Goal: Information Seeking & Learning: Learn about a topic

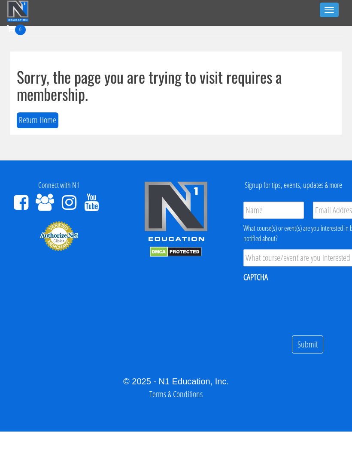
click at [0, 398] on div "© 2025 - N1 Education, Inc. Terms & Conditions" at bounding box center [176, 388] width 352 height 26
click at [323, 17] on button "Toggle navigation" at bounding box center [329, 10] width 19 height 15
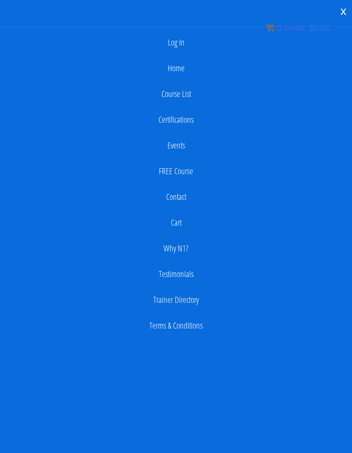
click at [184, 45] on link "Log In" at bounding box center [175, 42] width 343 height 17
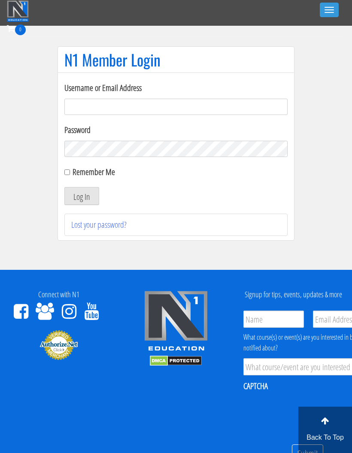
type input "[EMAIL_ADDRESS][DOMAIN_NAME]"
click at [70, 188] on button "Log In" at bounding box center [81, 196] width 35 height 18
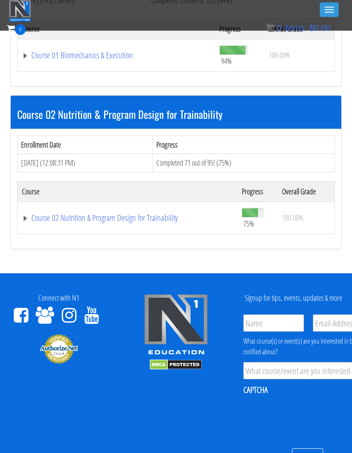
click at [59, 221] on link "Course 02 Nutrition & Program Design for Trainability" at bounding box center [127, 218] width 211 height 9
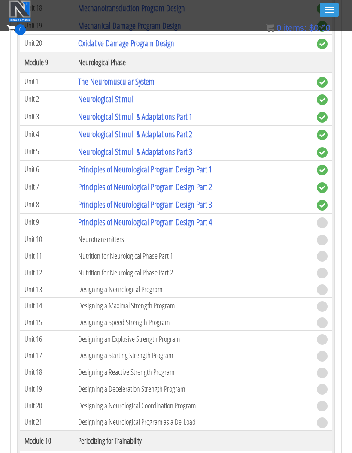
scroll to position [1802, 0]
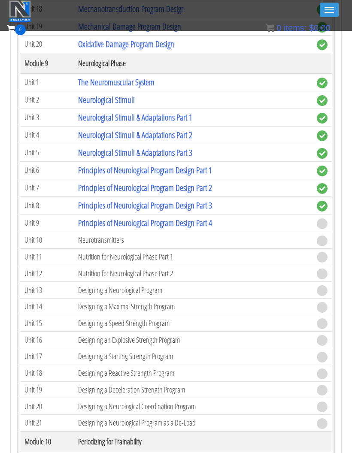
click at [200, 225] on link "Principles of Neurological Program Design Part 4" at bounding box center [145, 223] width 134 height 12
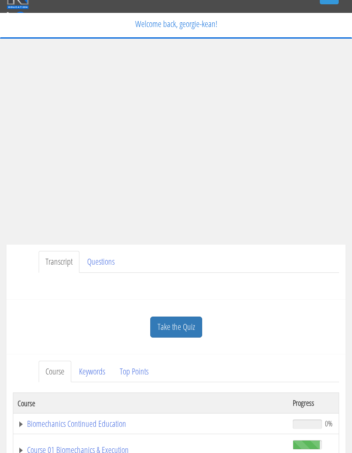
click at [183, 329] on link "Take the Quiz" at bounding box center [176, 327] width 52 height 21
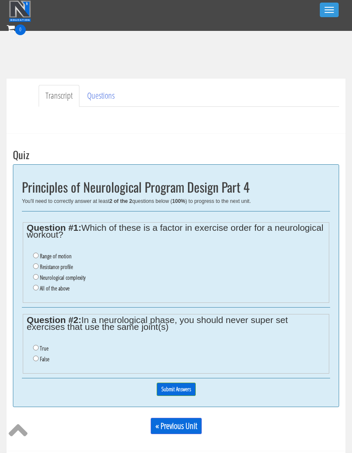
scroll to position [167, 0]
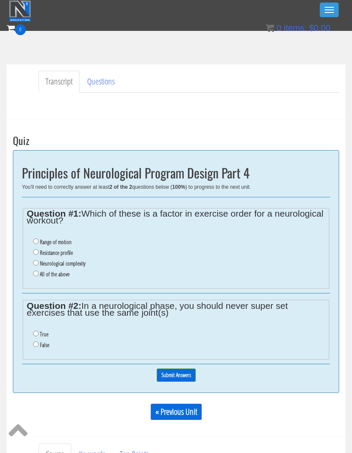
click at [32, 56] on div "Certs Course List Events FREE Course Course Preview – Biomechanics Course Previ…" at bounding box center [176, 50] width 338 height 30
click at [24, 48] on div "Certs Course List Events FREE Course Course Preview – Biomechanics Course Previ…" at bounding box center [176, 50] width 338 height 30
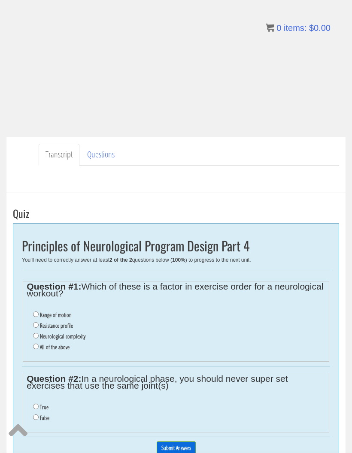
scroll to position [115, 0]
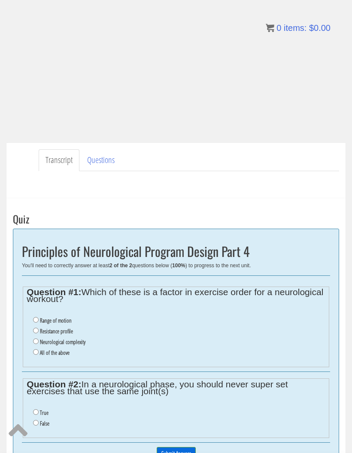
click at [241, 180] on div "Have a question on this unit? Please submit it here: Name * First Last Email * *" at bounding box center [176, 181] width 326 height 21
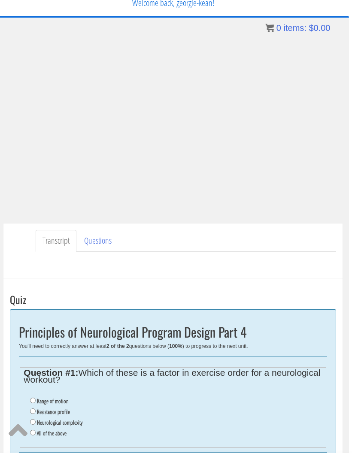
scroll to position [33, 3]
click at [56, 435] on label "All of the above" at bounding box center [52, 433] width 30 height 7
click at [36, 435] on input "All of the above" at bounding box center [33, 433] width 6 height 6
radio input "true"
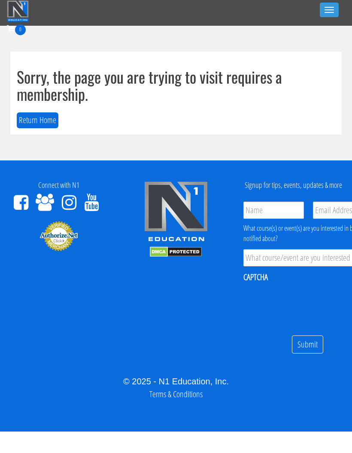
click at [333, 14] on button "Toggle navigation" at bounding box center [329, 10] width 19 height 15
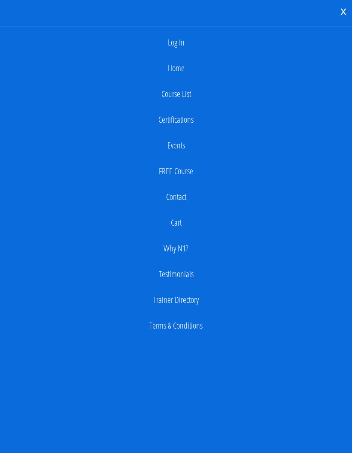
click at [171, 46] on link "Log In" at bounding box center [175, 42] width 343 height 17
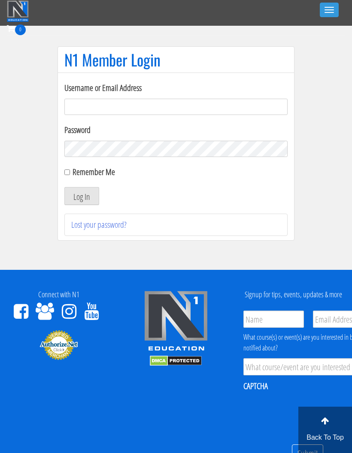
type input "georgiekean@gmail.com"
click at [89, 193] on button "Log In" at bounding box center [81, 196] width 35 height 18
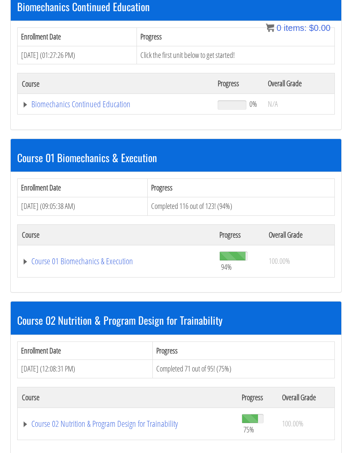
scroll to position [148, 0]
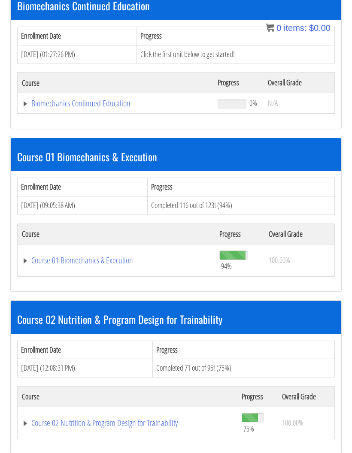
click at [108, 423] on link "Course 02 Nutrition & Program Design for Trainability" at bounding box center [127, 423] width 211 height 9
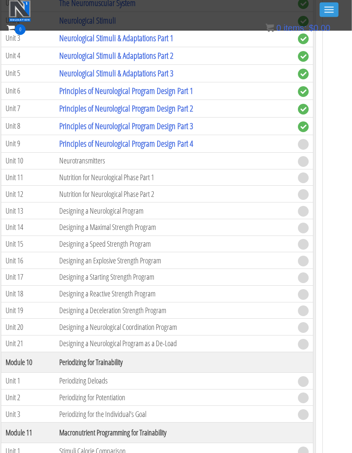
scroll to position [1878, 0]
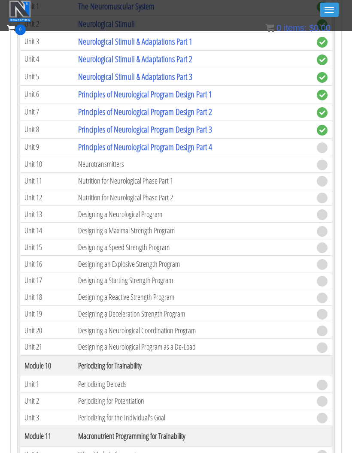
click at [169, 144] on link "Principles of Neurological Program Design Part 4" at bounding box center [145, 147] width 134 height 12
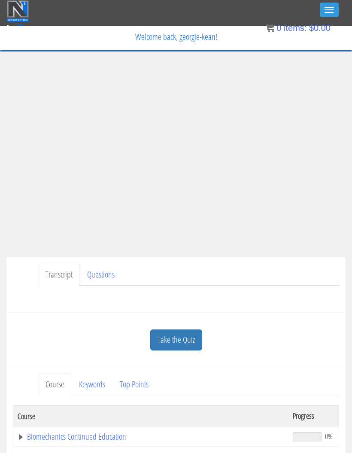
click at [180, 336] on link "Take the Quiz" at bounding box center [176, 339] width 52 height 21
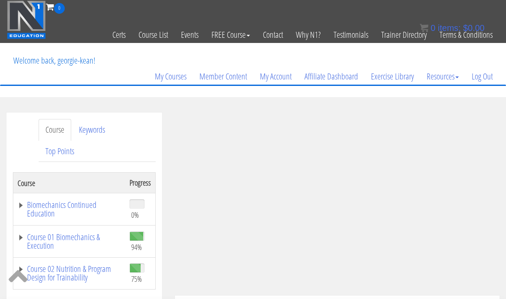
scroll to position [34, 0]
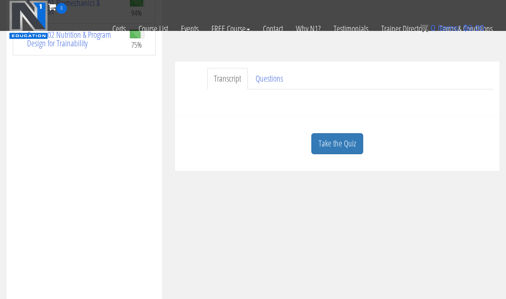
scroll to position [180, 0]
click at [328, 140] on link "Take the Quiz" at bounding box center [337, 143] width 52 height 21
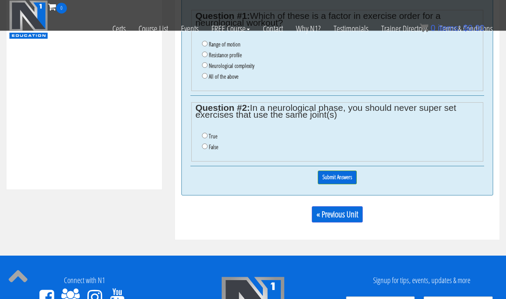
scroll to position [375, 0]
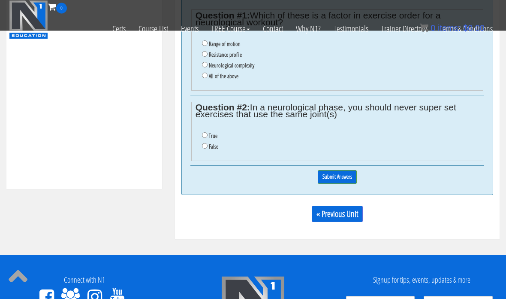
click at [202, 149] on input "False" at bounding box center [205, 146] width 6 height 6
radio input "true"
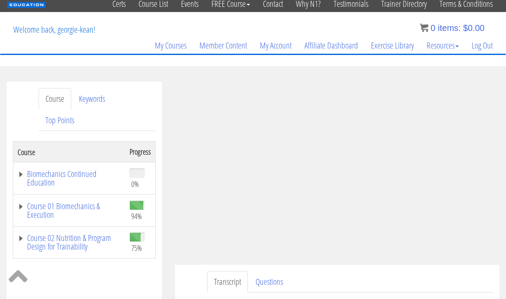
scroll to position [91, 0]
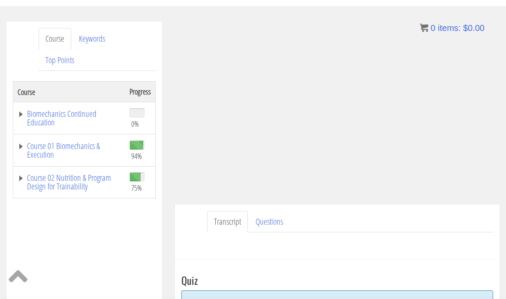
click at [58, 62] on link "Top Points" at bounding box center [60, 61] width 42 height 22
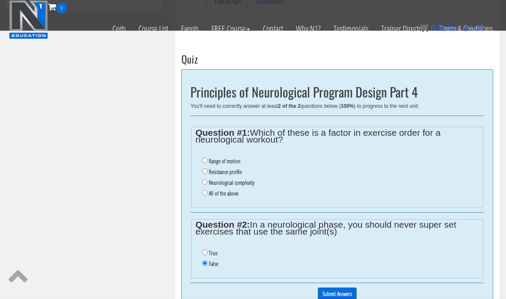
scroll to position [277, 0]
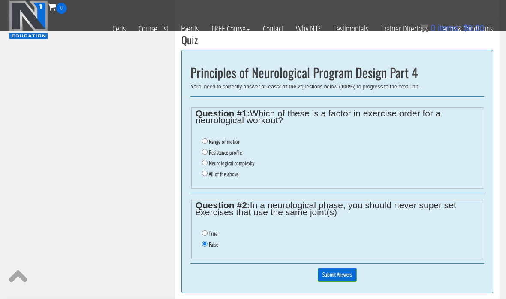
click at [206, 172] on input "All of the above" at bounding box center [205, 173] width 6 height 6
radio input "true"
click at [345, 275] on input "Submit Answers" at bounding box center [337, 274] width 39 height 13
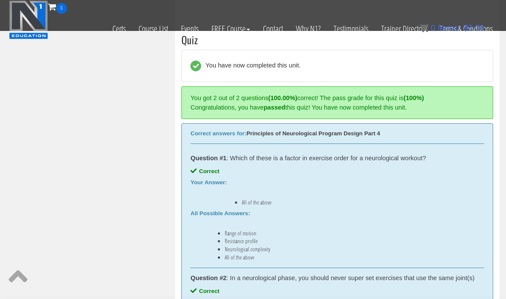
scroll to position [283, 0]
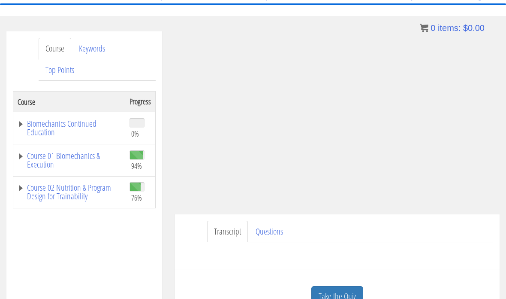
click at [345, 297] on link "Take the Quiz" at bounding box center [337, 296] width 52 height 21
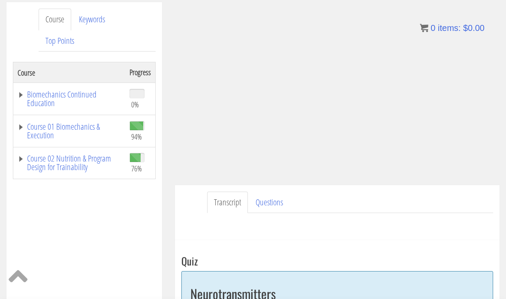
scroll to position [109, 0]
click at [67, 37] on link "Top Points" at bounding box center [60, 42] width 42 height 22
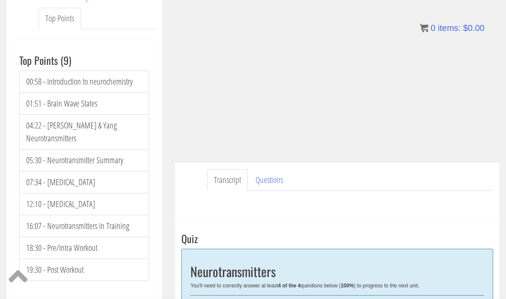
scroll to position [131, 0]
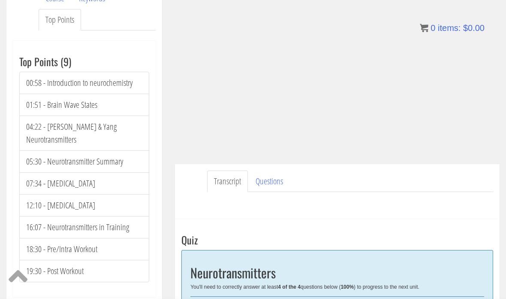
click at [450, 179] on ul "Transcript Questions" at bounding box center [350, 181] width 286 height 22
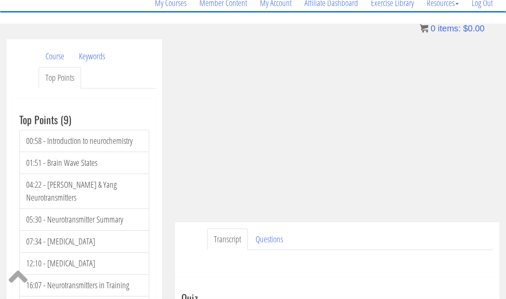
scroll to position [84, 0]
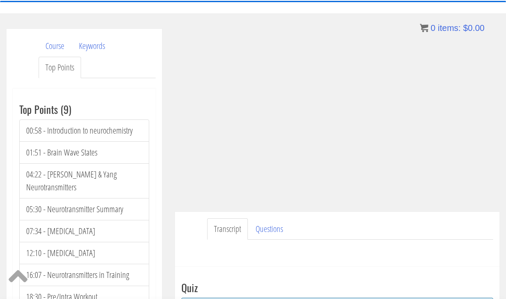
click at [211, 225] on link "Transcript" at bounding box center [227, 229] width 41 height 22
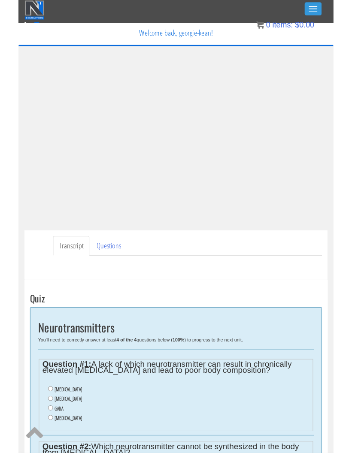
scroll to position [61, 0]
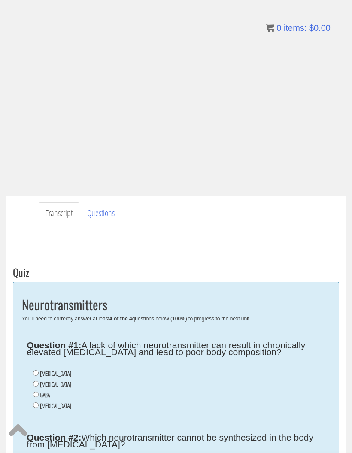
click at [351, 13] on div "Georgie Kean georgiekean@gmail.com 2025-10-01 2a02:c7c:a4ac:6d00:61e4:a03f:9219…" at bounding box center [176, 387] width 352 height 762
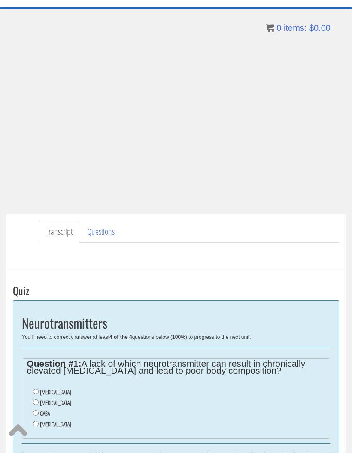
scroll to position [44, 0]
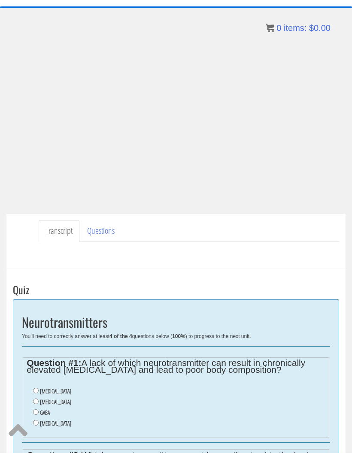
click at [41, 298] on label "[MEDICAL_DATA]" at bounding box center [55, 402] width 31 height 7
click at [39, 298] on input "[MEDICAL_DATA]" at bounding box center [36, 402] width 6 height 6
radio input "true"
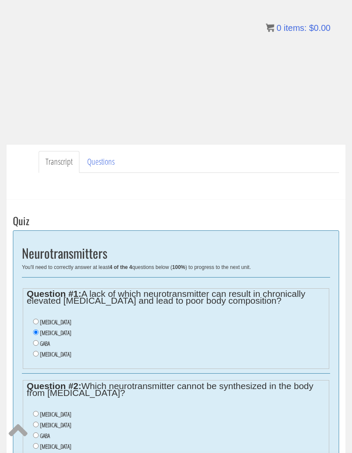
scroll to position [112, 0]
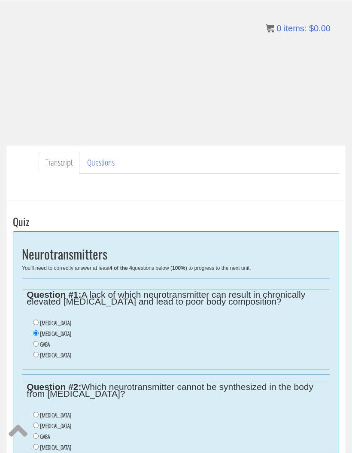
click at [351, 103] on div "Georgie Kean georgiekean@gmail.com 2025-10-01 2a02:c7c:a4ac:6d00:61e4:a03f:9219…" at bounding box center [176, 336] width 352 height 762
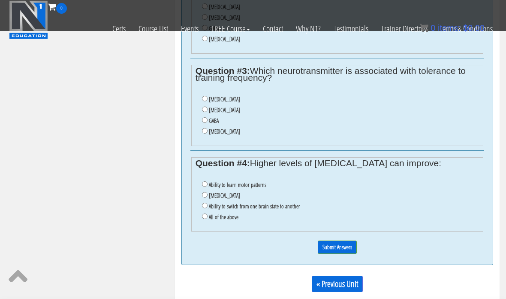
scroll to position [502, 0]
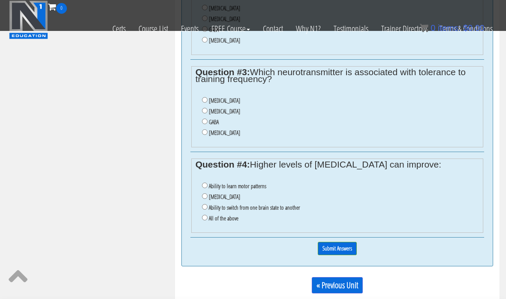
click at [203, 220] on input "All of the above" at bounding box center [205, 218] width 6 height 6
radio input "true"
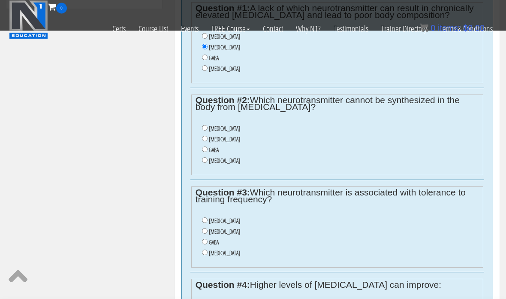
scroll to position [382, 0]
click at [203, 128] on input "Acetylcholine" at bounding box center [205, 128] width 6 height 6
radio input "true"
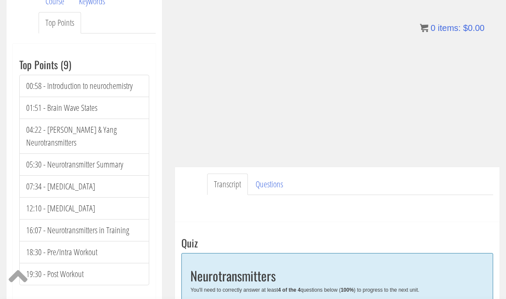
scroll to position [128, 0]
click at [330, 191] on ul "Transcript Questions" at bounding box center [350, 185] width 286 height 22
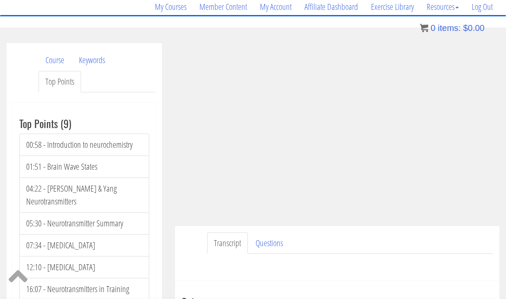
scroll to position [0, 0]
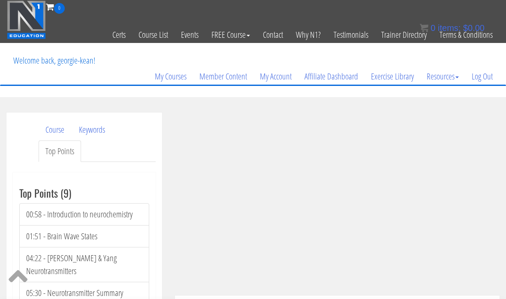
click at [392, 49] on div "My Courses Member Content My Account Affiliate Dashboard Exercise Library Resou…" at bounding box center [253, 63] width 493 height 41
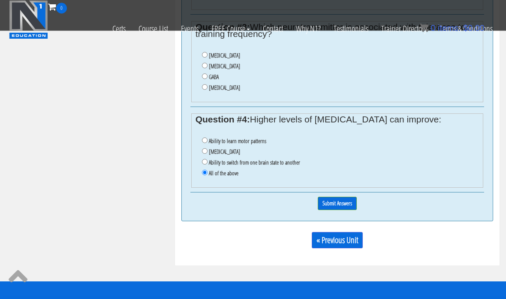
scroll to position [540, 0]
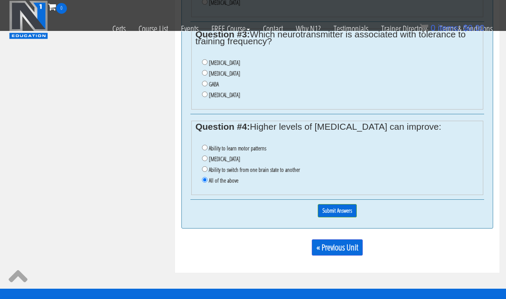
click at [207, 86] on input "GABA" at bounding box center [205, 84] width 6 height 6
radio input "true"
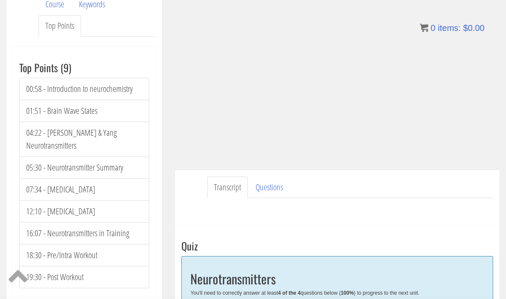
scroll to position [133, 0]
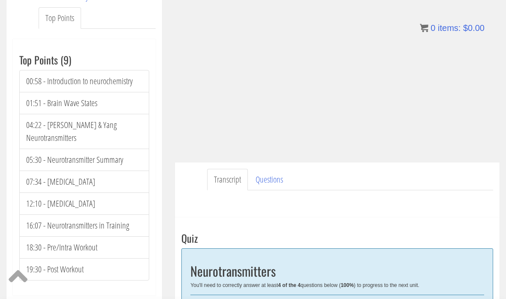
click at [272, 182] on link "Questions" at bounding box center [269, 180] width 41 height 22
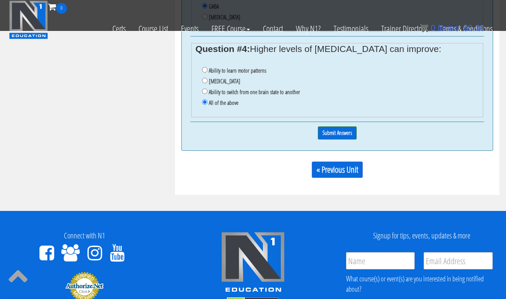
scroll to position [907, 0]
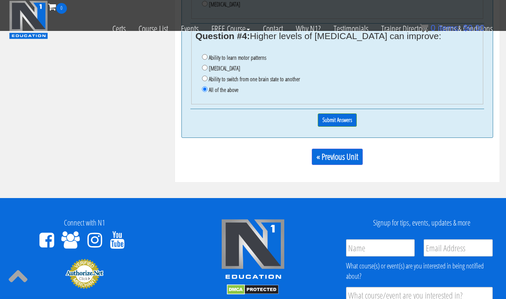
click at [344, 125] on input "Submit Answers" at bounding box center [337, 119] width 39 height 13
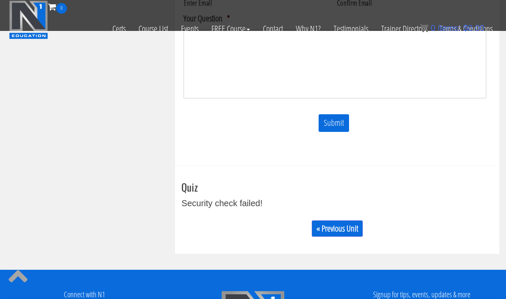
scroll to position [358, 0]
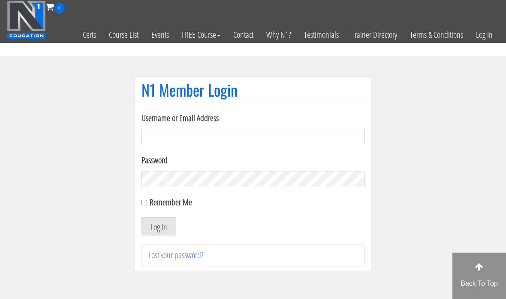
type input "[EMAIL_ADDRESS][DOMAIN_NAME]"
click at [169, 227] on button "Log In" at bounding box center [159, 226] width 35 height 18
click at [160, 229] on button "Log In" at bounding box center [159, 226] width 35 height 18
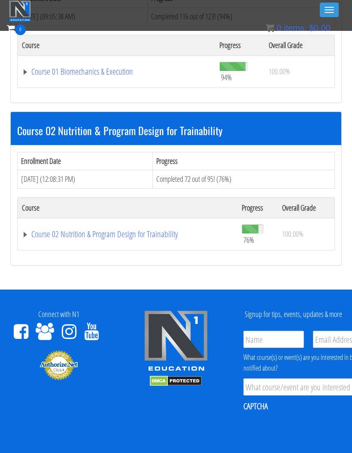
scroll to position [311, 0]
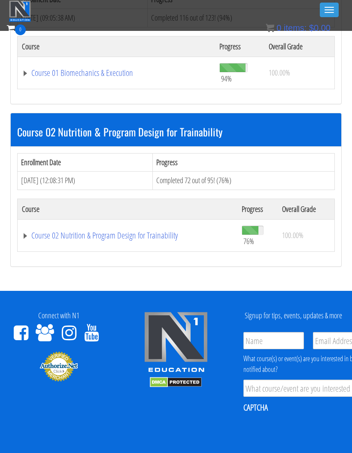
click at [54, 236] on link "Course 02 Nutrition & Program Design for Trainability" at bounding box center [127, 235] width 211 height 9
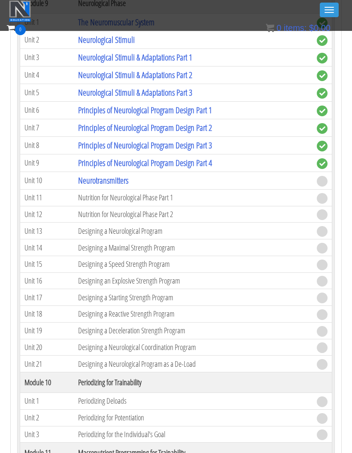
scroll to position [1861, 0]
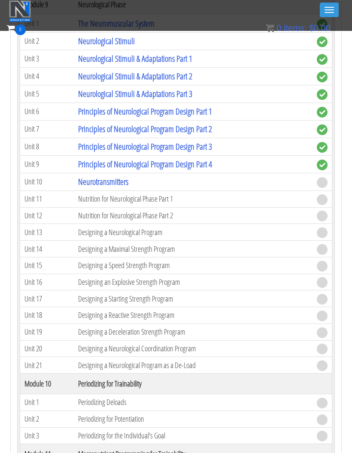
click at [119, 182] on link "Neurotransmitters" at bounding box center [103, 182] width 50 height 12
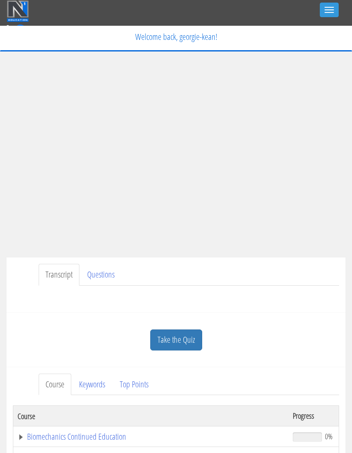
click at [188, 344] on link "Take the Quiz" at bounding box center [176, 339] width 52 height 21
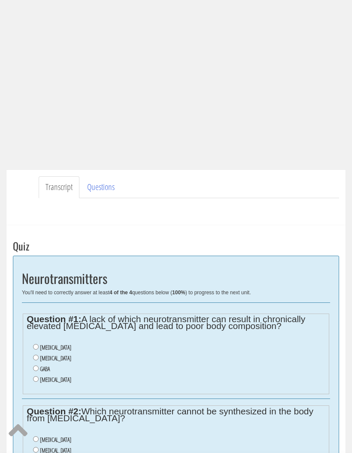
scroll to position [230, 0]
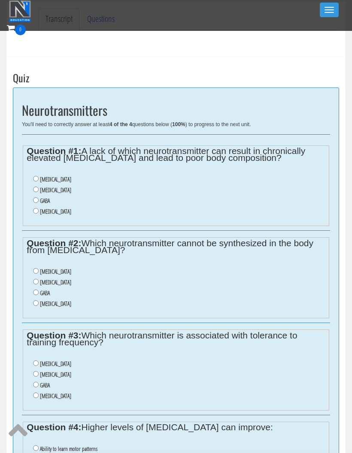
click at [36, 192] on input "Dopamine" at bounding box center [36, 190] width 6 height 6
radio input "true"
click at [38, 273] on input "Acetylcholine" at bounding box center [36, 271] width 6 height 6
radio input "true"
click at [36, 387] on input "GABA" at bounding box center [36, 385] width 6 height 6
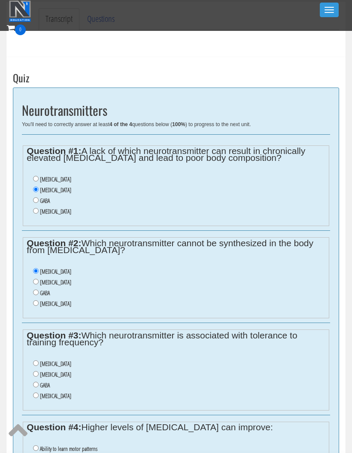
radio input "true"
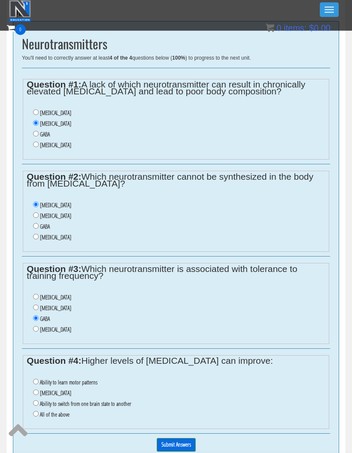
scroll to position [295, 0]
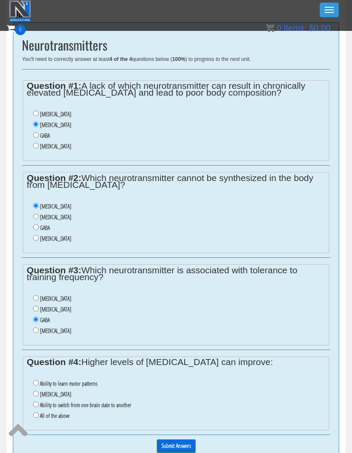
click at [35, 418] on input "All of the above" at bounding box center [36, 415] width 6 height 6
radio input "true"
click at [184, 449] on input "Submit Answers" at bounding box center [176, 445] width 39 height 13
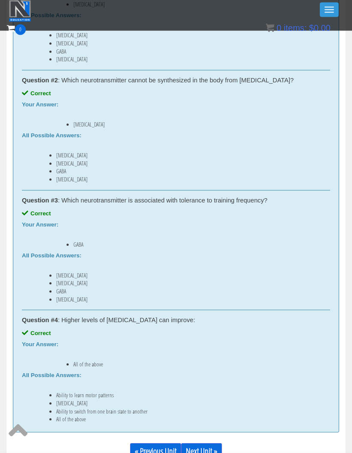
scroll to position [472, 0]
click at [209, 445] on link "Next Unit »" at bounding box center [201, 451] width 41 height 16
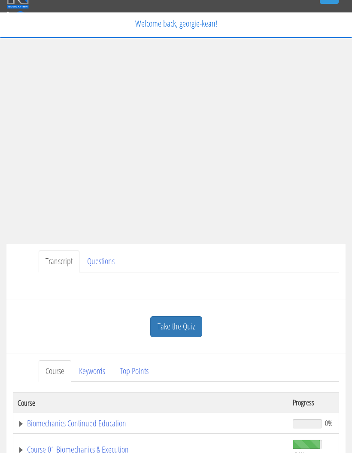
scroll to position [15, 0]
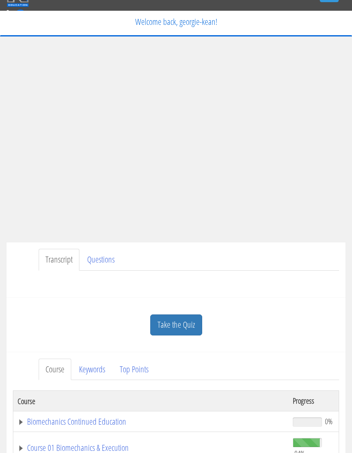
click at [190, 334] on link "Take the Quiz" at bounding box center [176, 324] width 52 height 21
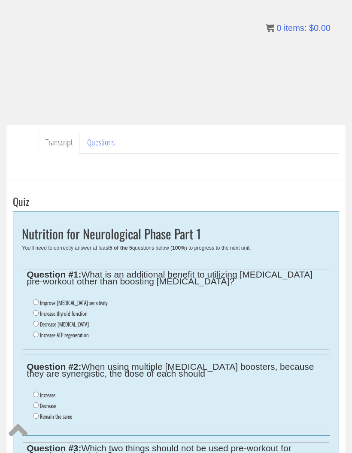
scroll to position [0, 0]
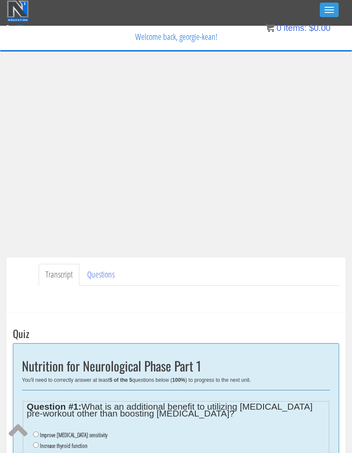
click at [329, 53] on div "My Courses Member Content My Account Affiliate Dashboard Exercise Library Resou…" at bounding box center [176, 60] width 338 height 24
click at [331, 7] on span "button" at bounding box center [328, 7] width 9 height 1
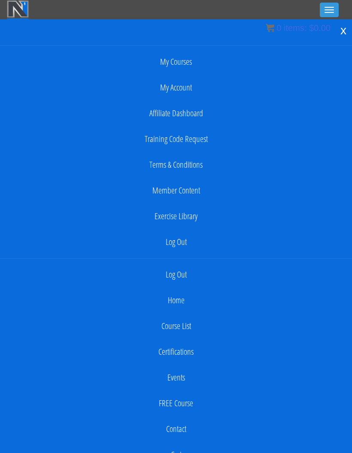
click at [182, 246] on link "Log Out" at bounding box center [175, 241] width 343 height 17
